Goal: Task Accomplishment & Management: Use online tool/utility

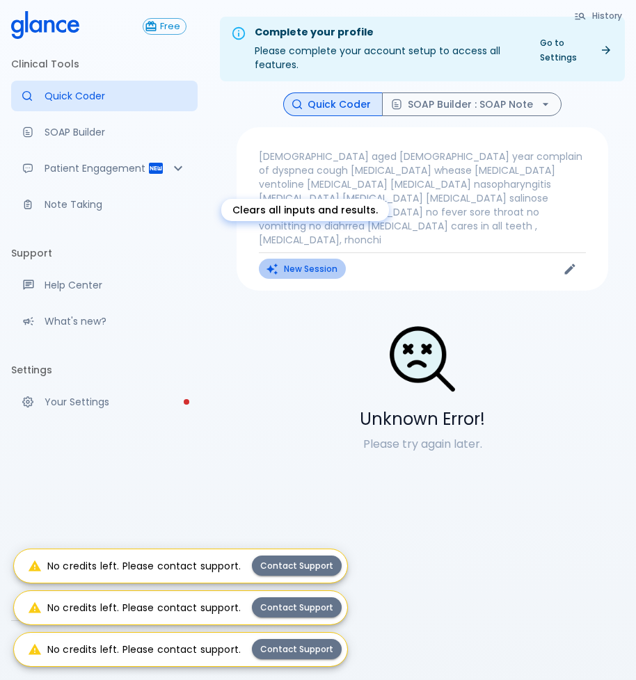
click at [291, 259] on button "New Session" at bounding box center [302, 269] width 87 height 20
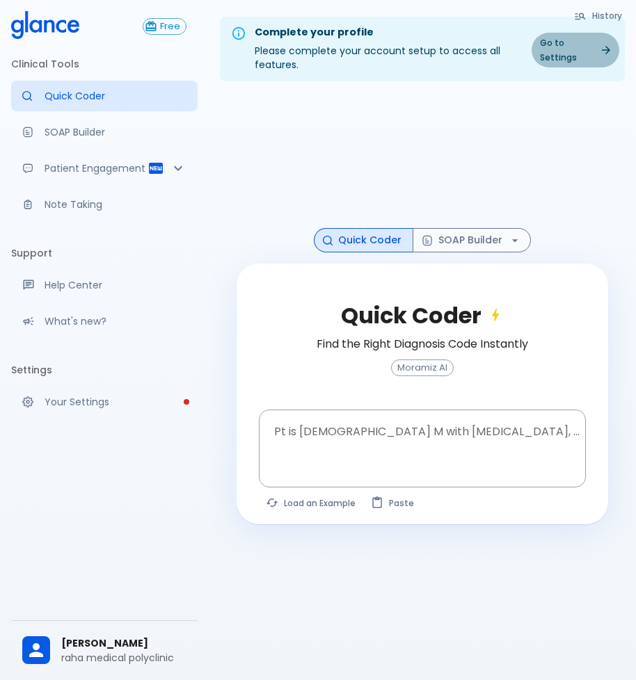
click at [611, 49] on icon at bounding box center [605, 50] width 13 height 13
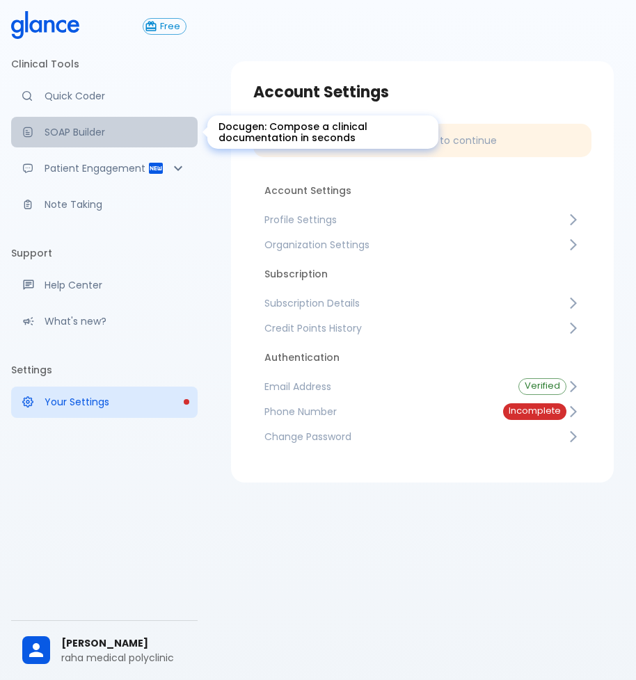
click at [95, 136] on p "SOAP Builder" at bounding box center [116, 132] width 142 height 14
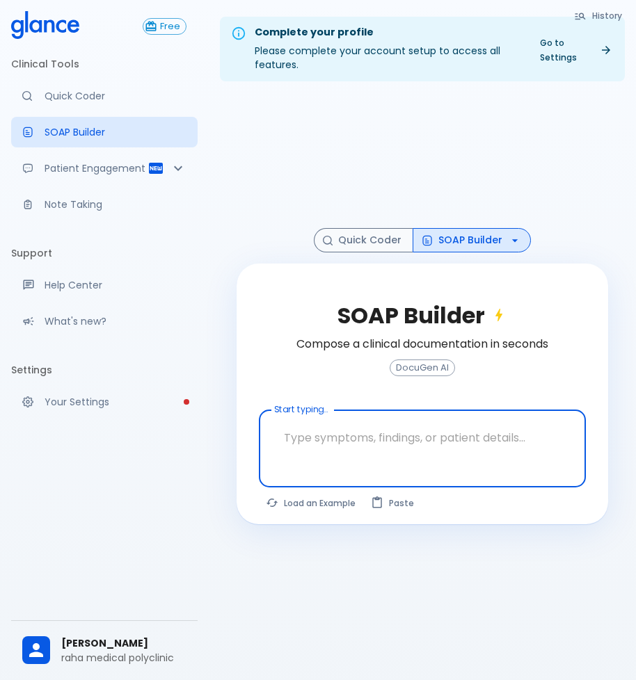
click at [308, 451] on textarea at bounding box center [421, 438] width 307 height 44
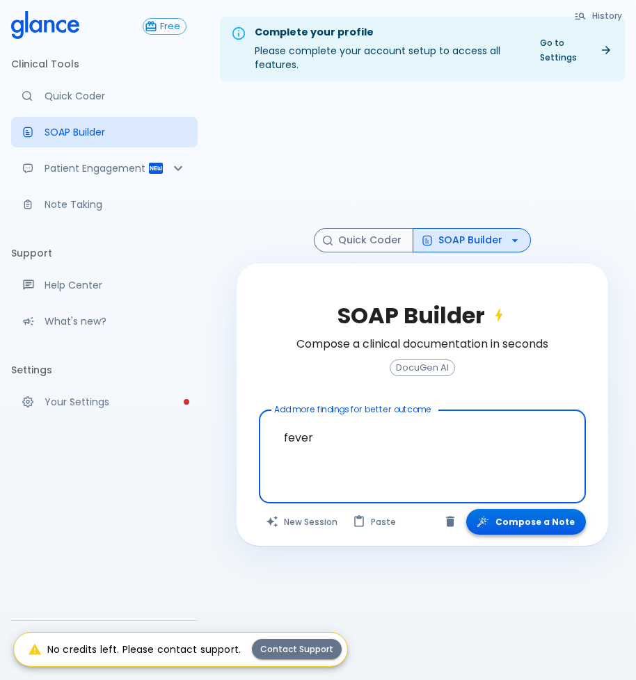
type textarea "fever"
click at [567, 523] on button "Compose a Note" at bounding box center [526, 522] width 120 height 26
